Goal: Transaction & Acquisition: Purchase product/service

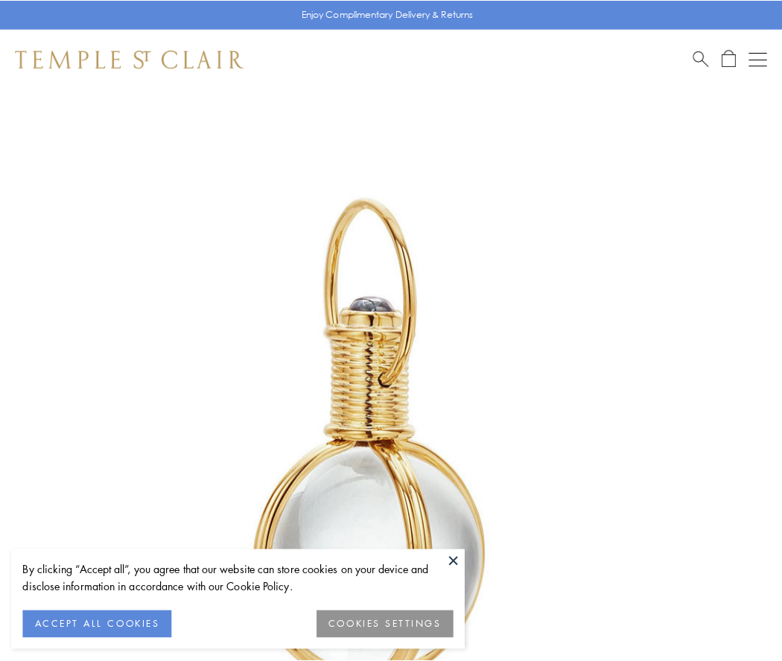
scroll to position [389, 0]
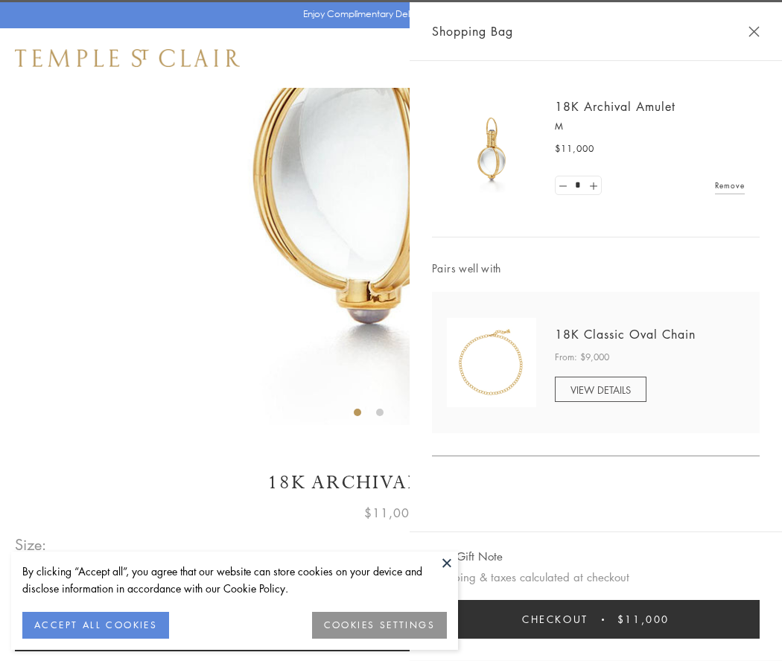
click at [596, 620] on button "Checkout $11,000" at bounding box center [596, 619] width 328 height 39
